Goal: Navigation & Orientation: Find specific page/section

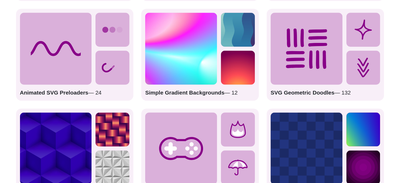
scroll to position [815, 0]
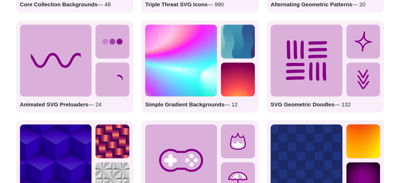
click at [82, 60] on icon at bounding box center [56, 60] width 72 height 72
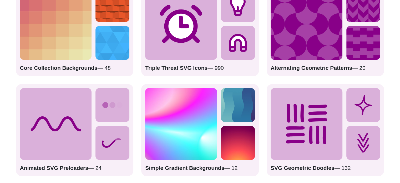
scroll to position [710, 0]
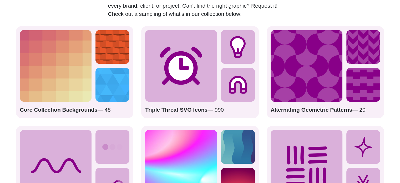
click at [170, 110] on strong "Triple Threat SVG Icons" at bounding box center [176, 109] width 62 height 6
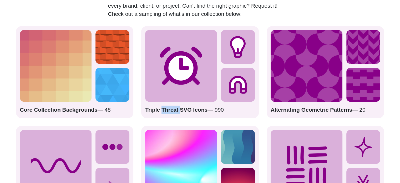
click at [282, 63] on img at bounding box center [306, 66] width 72 height 72
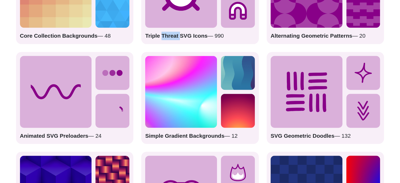
scroll to position [788, 0]
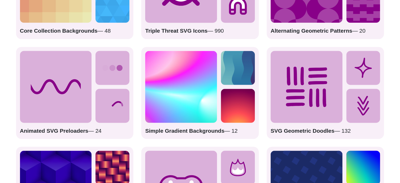
click at [46, 130] on strong "Animated SVG Preloaders" at bounding box center [54, 130] width 68 height 6
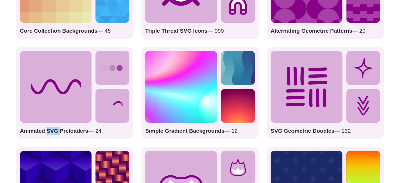
click at [46, 130] on strong "Animated SVG Preloaders" at bounding box center [54, 130] width 68 height 6
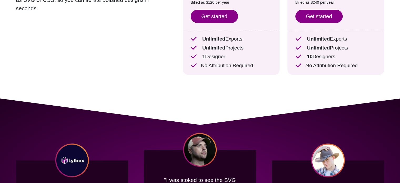
scroll to position [0, 0]
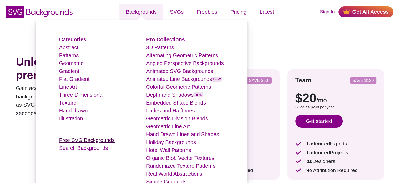
click at [92, 143] on link "Free SVG Backgrounds" at bounding box center [86, 140] width 55 height 6
click at [93, 137] on link "Free SVG Backgrounds" at bounding box center [86, 140] width 55 height 6
